Goal: Check status: Check status

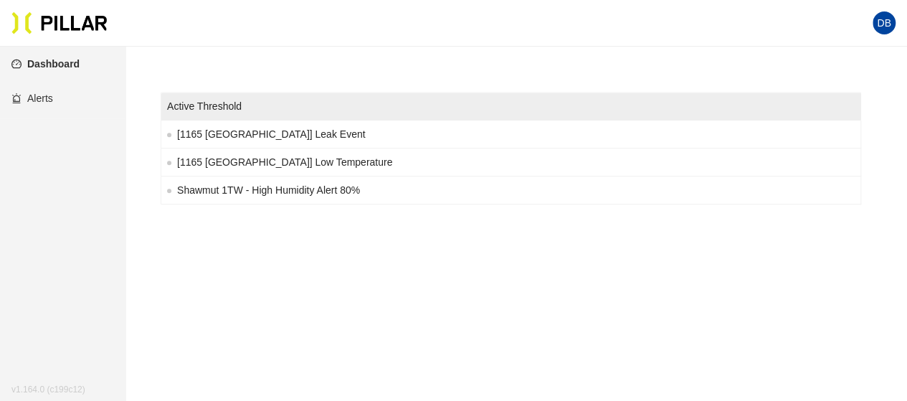
scroll to position [560, 0]
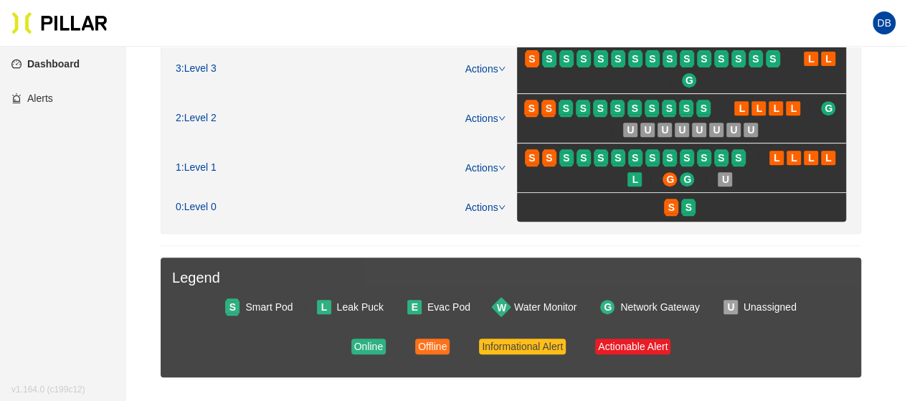
scroll to position [198, 0]
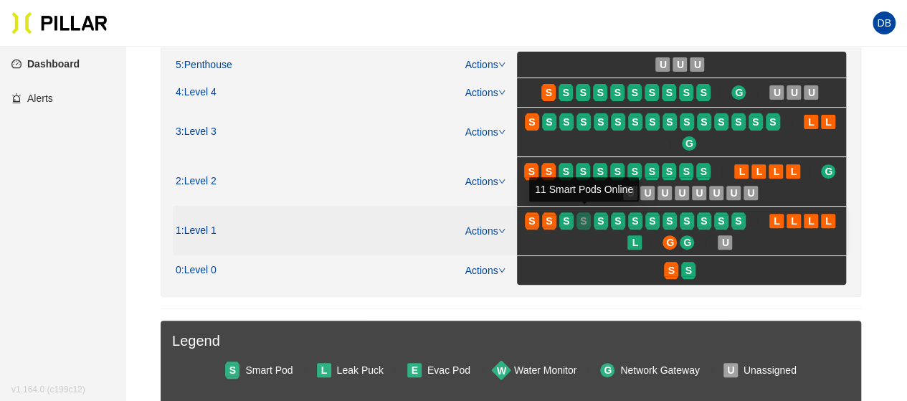
click at [580, 219] on span "S" at bounding box center [583, 221] width 6 height 16
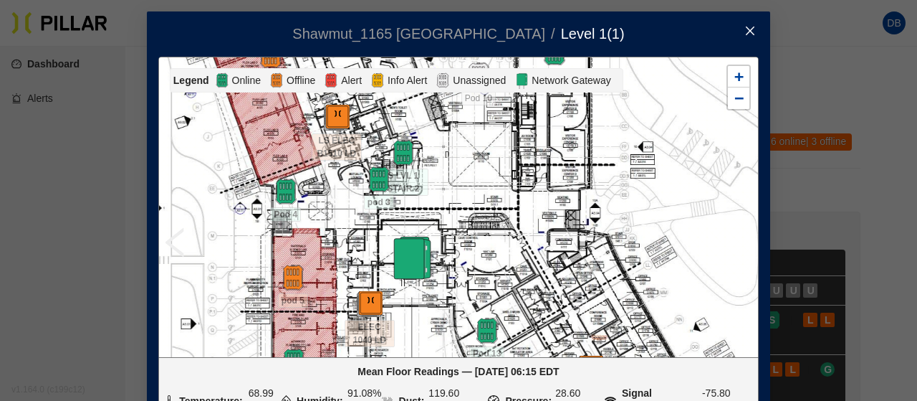
click at [745, 29] on icon "close" at bounding box center [750, 30] width 11 height 11
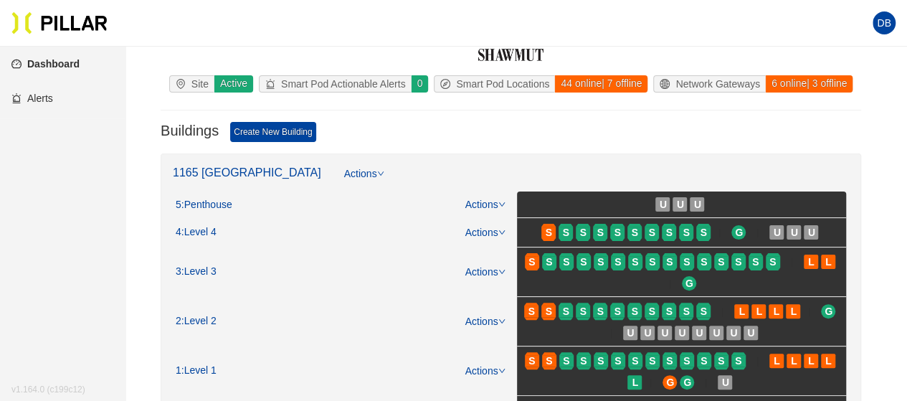
scroll to position [143, 0]
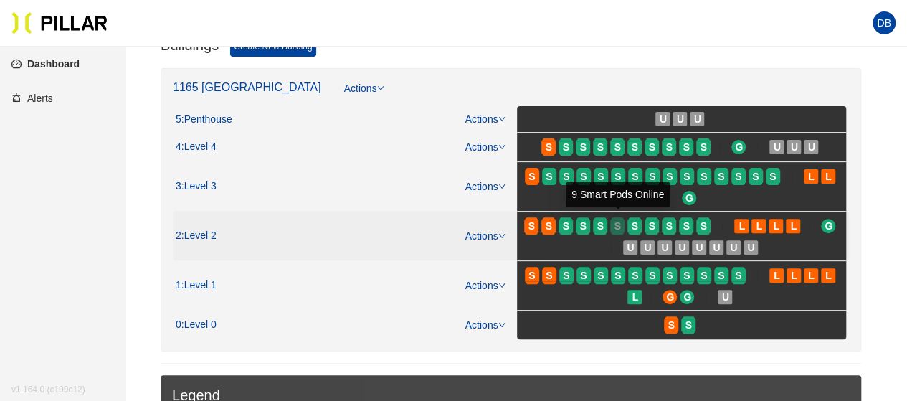
click at [615, 225] on span "S" at bounding box center [617, 226] width 6 height 16
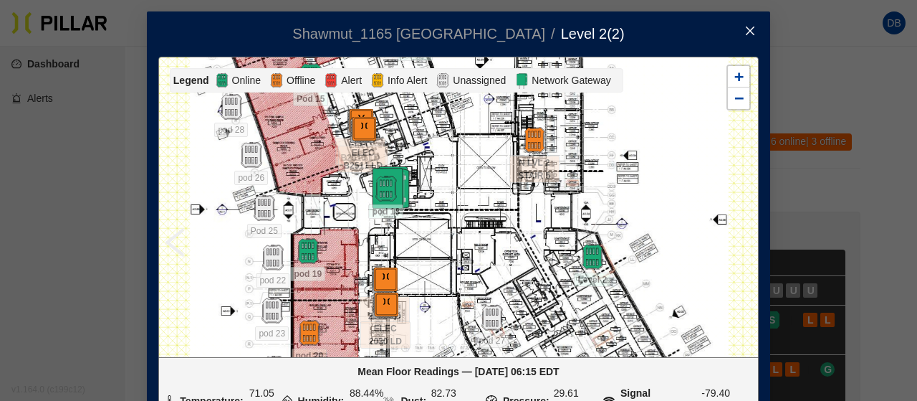
click at [746, 32] on icon "close" at bounding box center [750, 31] width 9 height 9
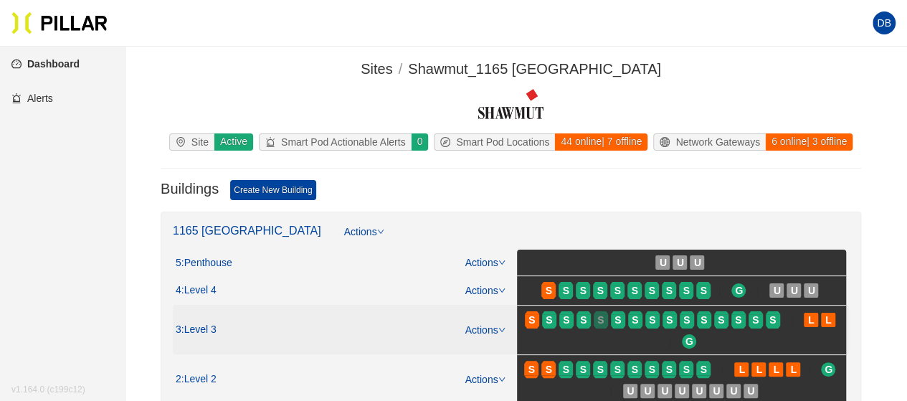
click at [605, 315] on div "S" at bounding box center [600, 319] width 14 height 11
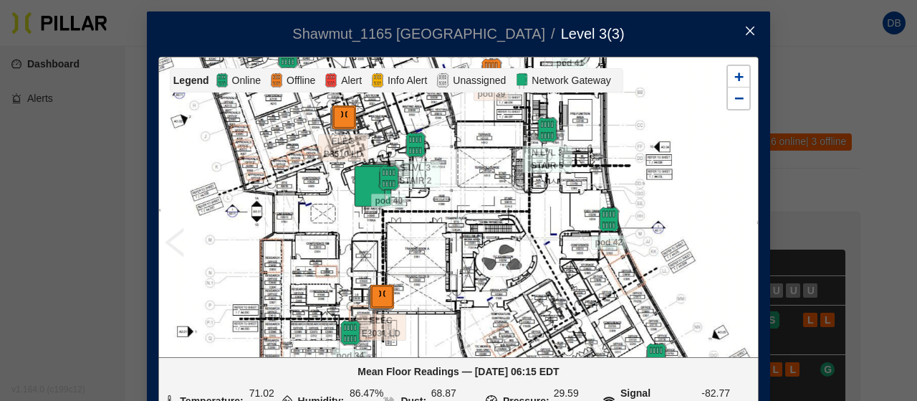
click at [744, 24] on span "Close" at bounding box center [750, 31] width 40 height 40
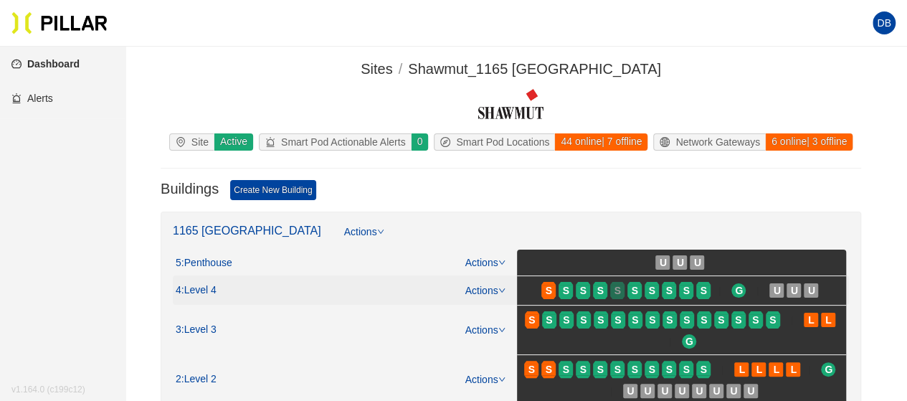
click at [622, 287] on div "S" at bounding box center [617, 290] width 14 height 11
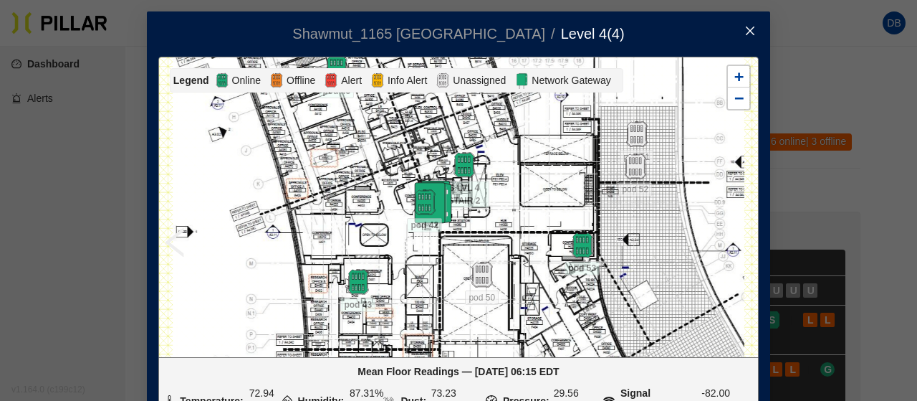
click at [753, 28] on span "Close" at bounding box center [750, 31] width 40 height 40
